Goal: Task Accomplishment & Management: Use online tool/utility

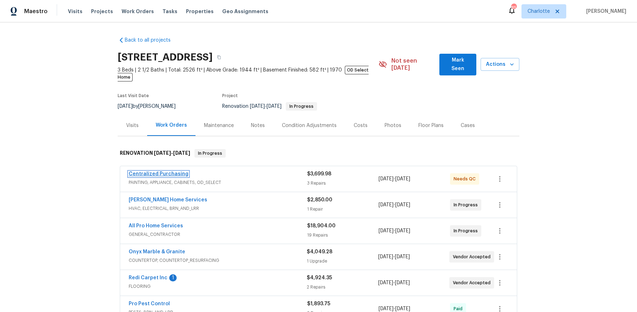
click at [163, 171] on link "Centralized Purchasing" at bounding box center [159, 173] width 60 height 5
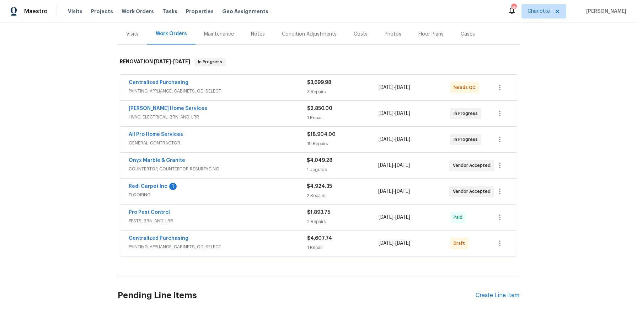
click at [208, 235] on div "Centralized Purchasing" at bounding box center [218, 239] width 179 height 9
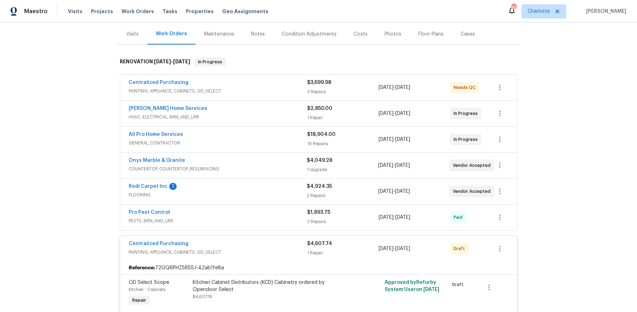
scroll to position [129, 0]
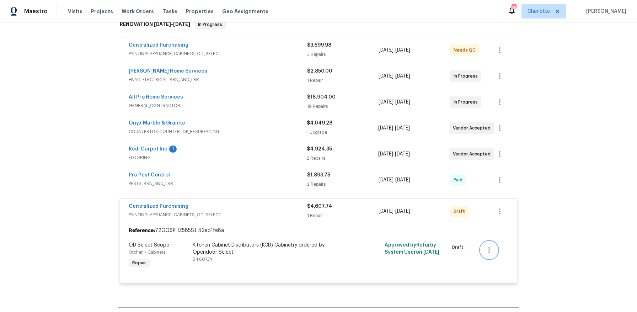
click at [485, 246] on icon "button" at bounding box center [489, 250] width 9 height 9
click at [495, 208] on div at bounding box center [318, 156] width 637 height 312
click at [498, 207] on icon "button" at bounding box center [500, 211] width 9 height 9
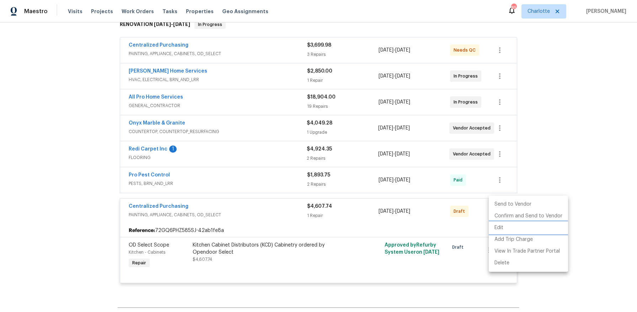
click at [515, 229] on li "Edit" at bounding box center [528, 228] width 79 height 12
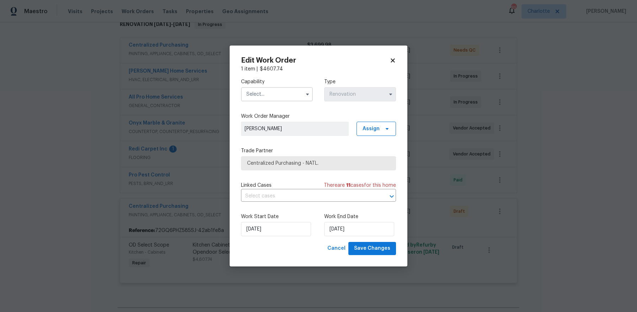
click at [298, 101] on input "text" at bounding box center [277, 94] width 72 height 14
click at [307, 84] on label "Capability" at bounding box center [277, 81] width 72 height 7
click at [339, 249] on span "Cancel" at bounding box center [337, 248] width 18 height 9
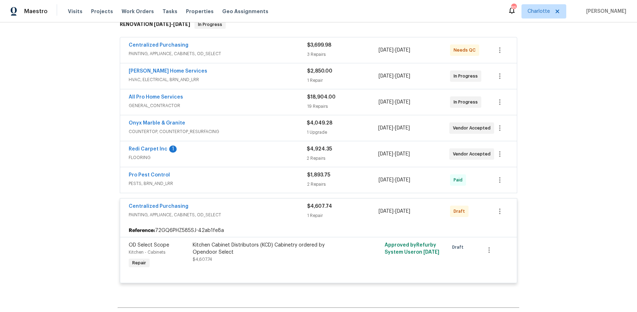
click at [133, 259] on span "Repair" at bounding box center [139, 262] width 20 height 7
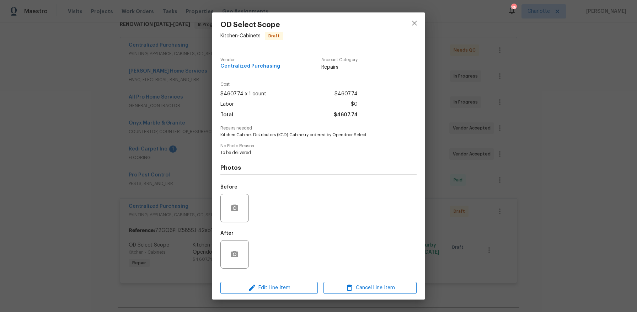
click at [340, 62] on div "Account Category Repairs" at bounding box center [340, 64] width 36 height 13
click at [321, 70] on div "Vendor Centralized Purchasing Account Category Repairs" at bounding box center [289, 64] width 137 height 13
click at [329, 67] on span "Repairs" at bounding box center [340, 67] width 36 height 7
click at [261, 286] on span "Edit Line Item" at bounding box center [269, 287] width 93 height 9
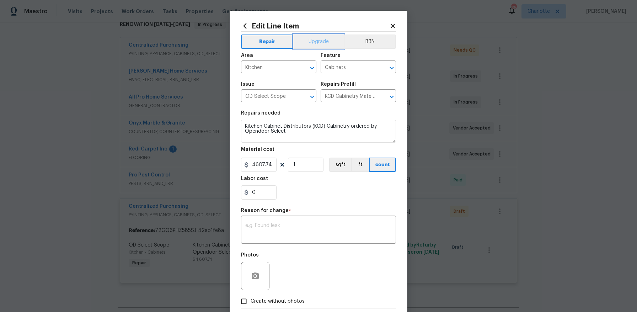
click at [326, 42] on button "Upgrade" at bounding box center [318, 41] width 51 height 14
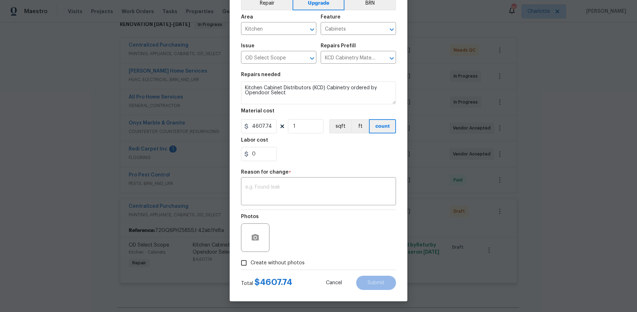
click at [283, 264] on span "Create without photos" at bounding box center [278, 262] width 54 height 7
click at [251, 264] on input "Create without photos" at bounding box center [244, 263] width 14 height 14
checkbox input "true"
click at [320, 229] on textarea "To be delivered" at bounding box center [335, 237] width 121 height 28
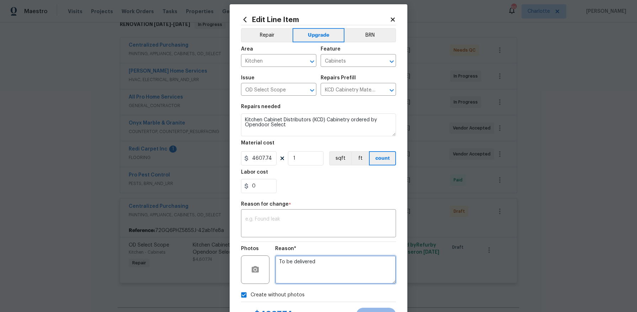
scroll to position [1, 0]
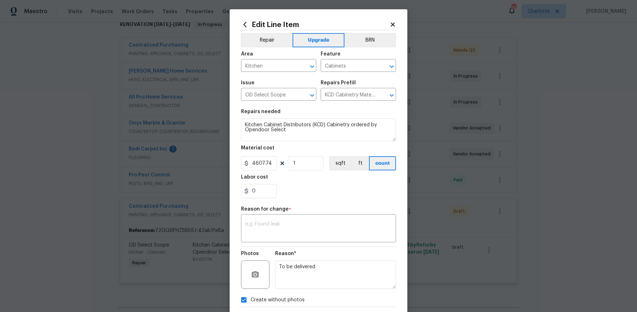
click at [355, 206] on div "Repair Upgrade BRN Area Kitchen ​ Feature Cabinets ​ Issue OD Select Scope ​ Re…" at bounding box center [318, 168] width 155 height 276
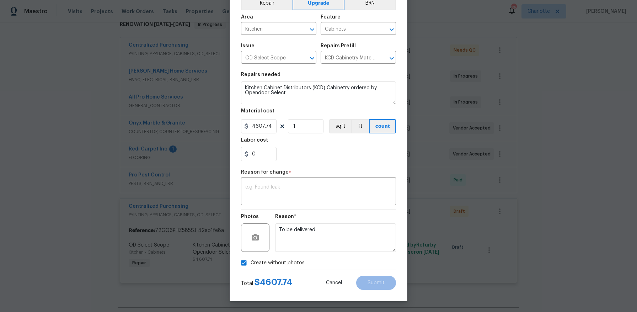
scroll to position [39, 0]
click at [326, 240] on textarea "To be delivered" at bounding box center [335, 237] width 121 height 28
click at [328, 197] on textarea at bounding box center [318, 192] width 147 height 15
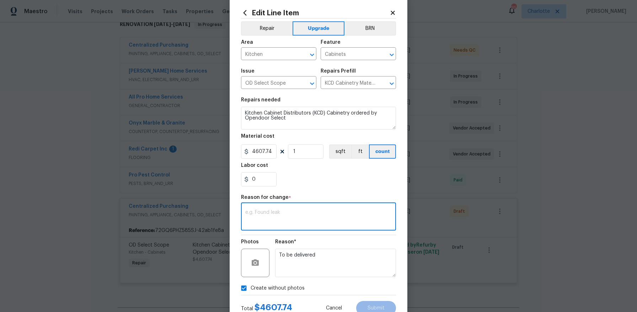
scroll to position [24, 0]
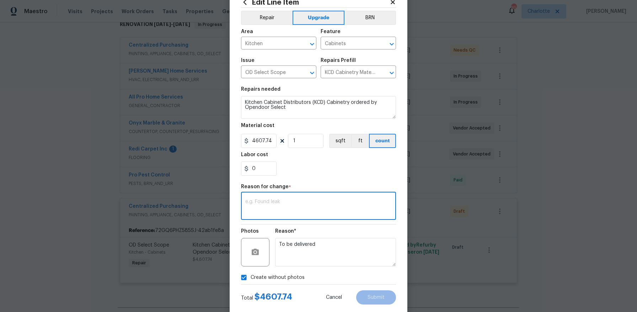
type textarea "r"
type textarea "W"
type textarea "Marked as Repair instead of Upgrade"
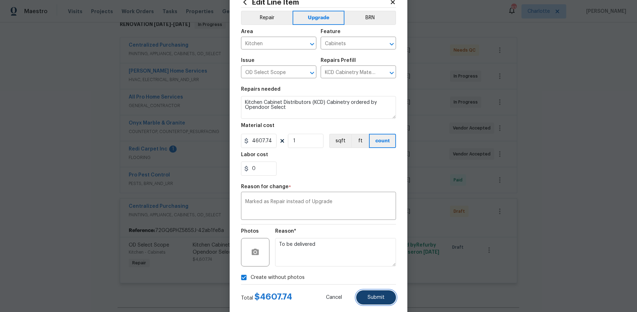
click at [377, 297] on span "Submit" at bounding box center [376, 297] width 17 height 5
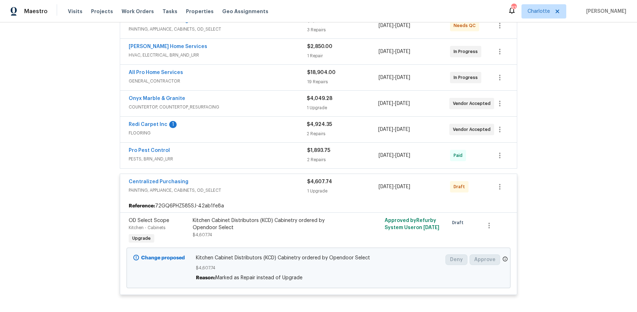
scroll to position [184, 0]
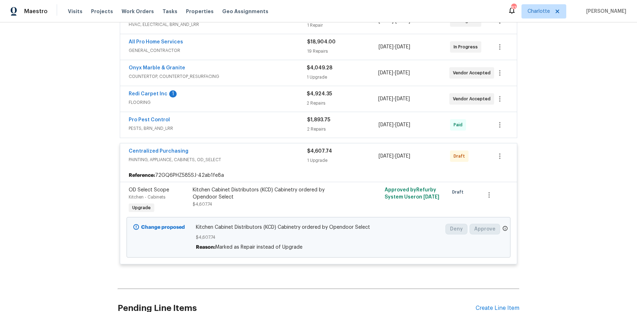
click at [553, 134] on div "Back to all projects [STREET_ADDRESS] 3 Beds | 2 1/2 Baths | Total: 2526 ft² | …" at bounding box center [318, 166] width 637 height 289
drag, startPoint x: 407, startPoint y: 183, endPoint x: 409, endPoint y: 199, distance: 16.5
click at [409, 199] on div "Approved by Refurby System User on [DATE]" at bounding box center [415, 200] width 64 height 33
drag, startPoint x: 433, startPoint y: 233, endPoint x: 448, endPoint y: 230, distance: 15.8
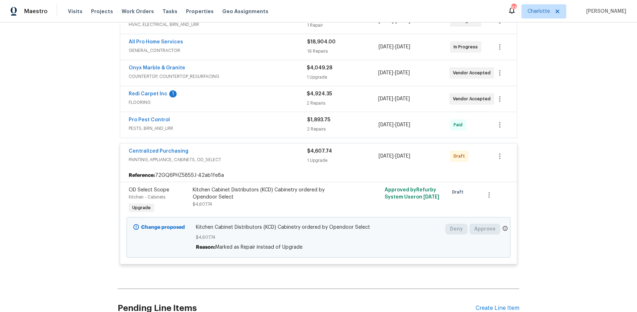
click at [433, 234] on span "$4,607.74" at bounding box center [319, 237] width 246 height 7
click at [503, 226] on icon at bounding box center [505, 228] width 5 height 5
click at [503, 225] on icon at bounding box center [506, 228] width 6 height 6
click at [594, 214] on div "Back to all projects [STREET_ADDRESS] 3 Beds | 2 1/2 Baths | Total: 2526 ft² | …" at bounding box center [318, 166] width 637 height 289
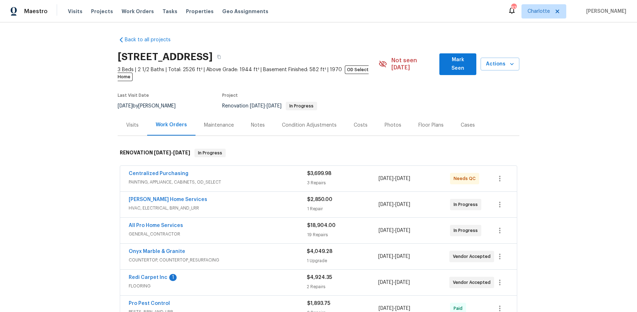
scroll to position [0, 0]
